Goal: Transaction & Acquisition: Purchase product/service

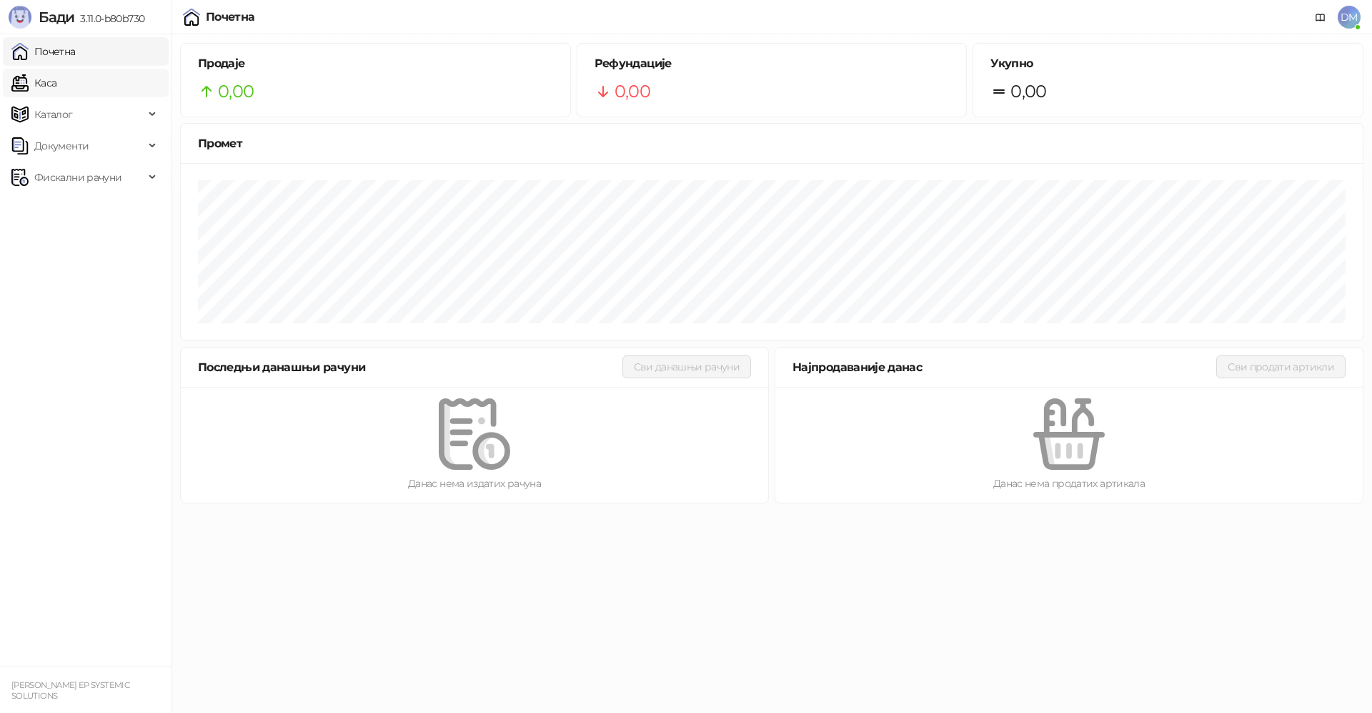
click at [56, 79] on link "Каса" at bounding box center [33, 83] width 45 height 29
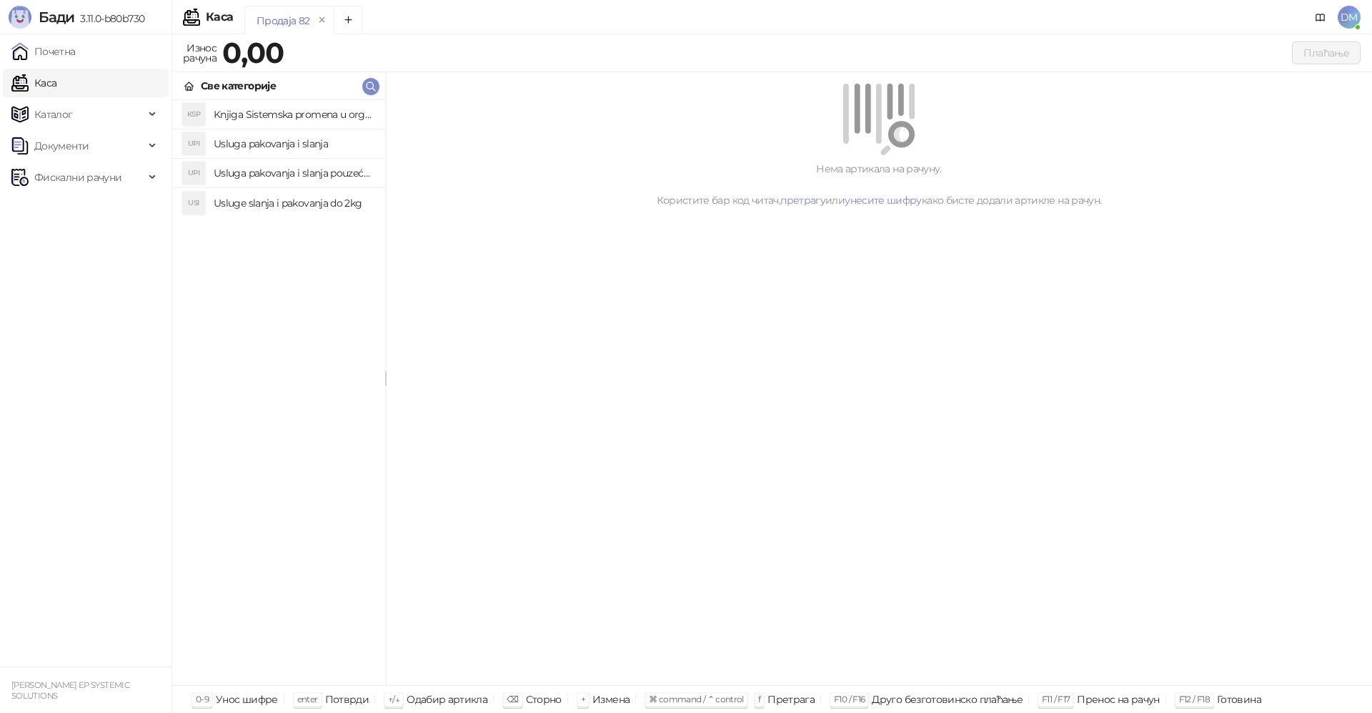
click at [327, 115] on h4 "Knjiga Sistemska promena u organizacijama" at bounding box center [294, 114] width 160 height 23
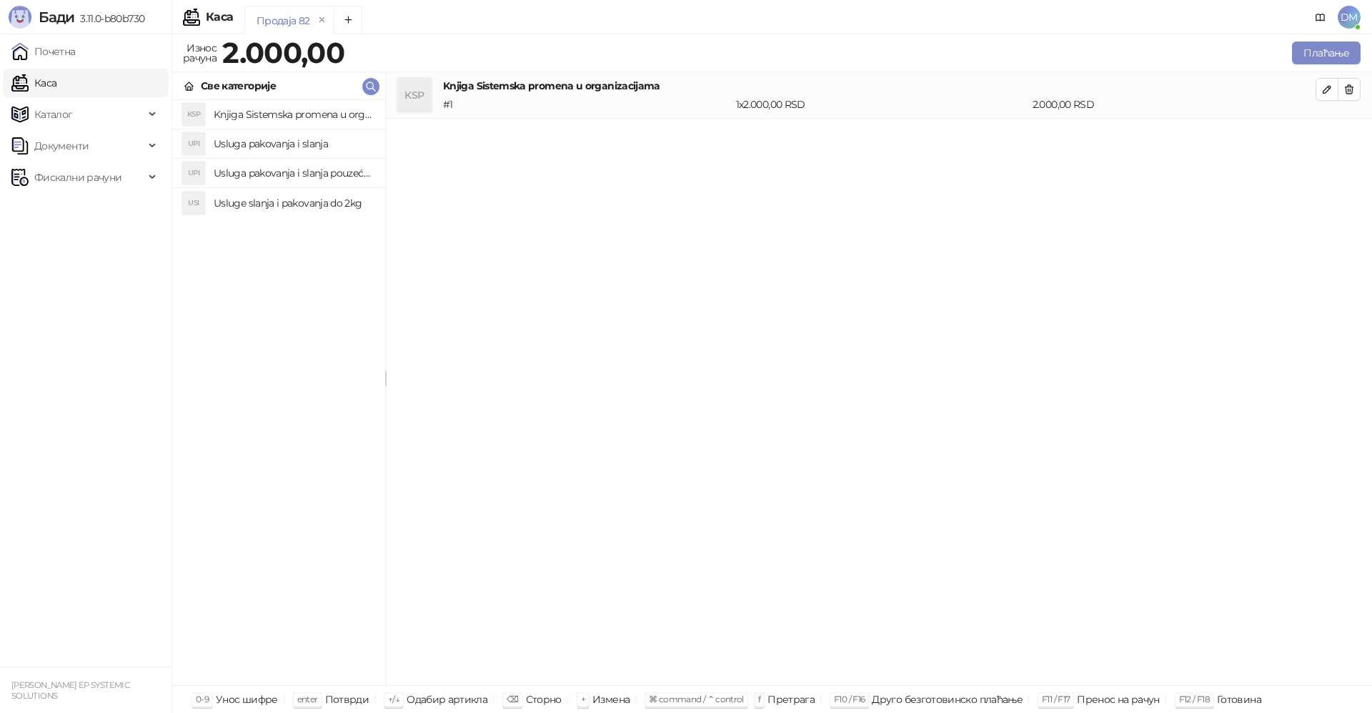
click at [317, 170] on h4 "Usluga pakovanja i slanja pouzećem" at bounding box center [294, 173] width 160 height 23
click at [1318, 50] on button "Плаћање" at bounding box center [1326, 52] width 69 height 23
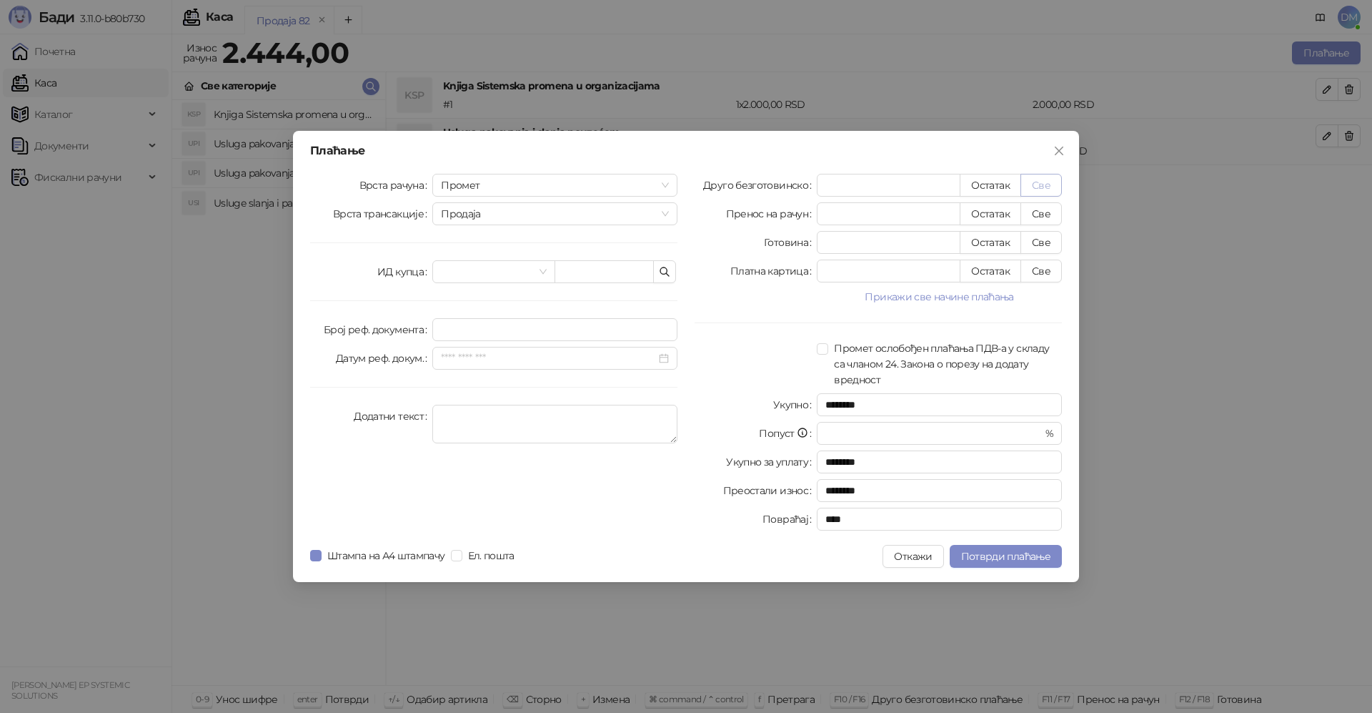
click at [1054, 187] on button "Све" at bounding box center [1041, 185] width 41 height 23
type input "****"
click at [999, 560] on span "Потврди плаћање" at bounding box center [1005, 556] width 89 height 13
